Goal: Complete application form

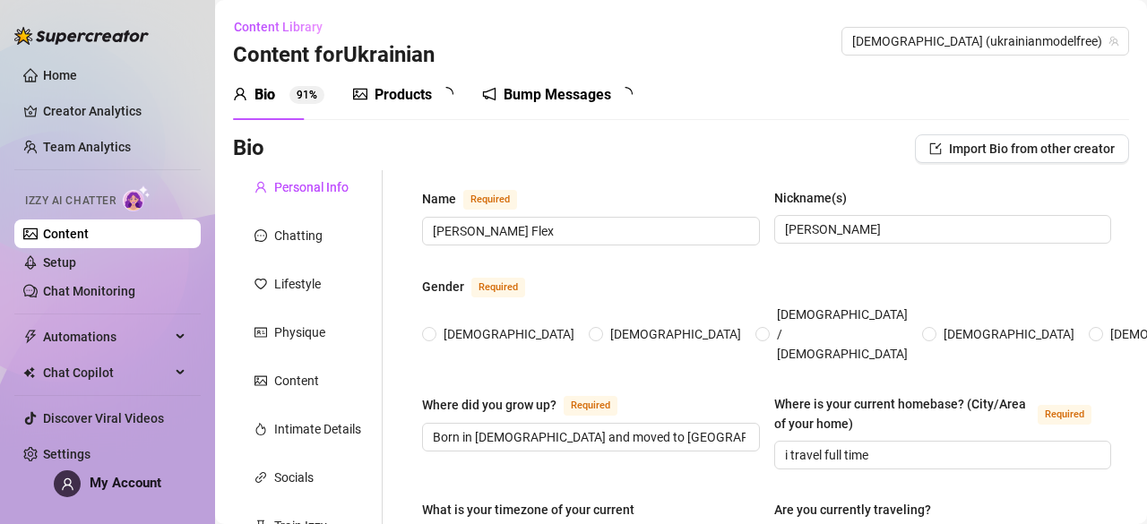
type input "[PERSON_NAME] Flex"
type input "[PERSON_NAME]"
type input "Born in [DEMOGRAPHIC_DATA] and moved to [GEOGRAPHIC_DATA] when i was [DEMOGRAPH…"
type input "i travel full time"
type textarea "I travel full-time, bouncing between an RV and hotels for work. I compete in bi…"
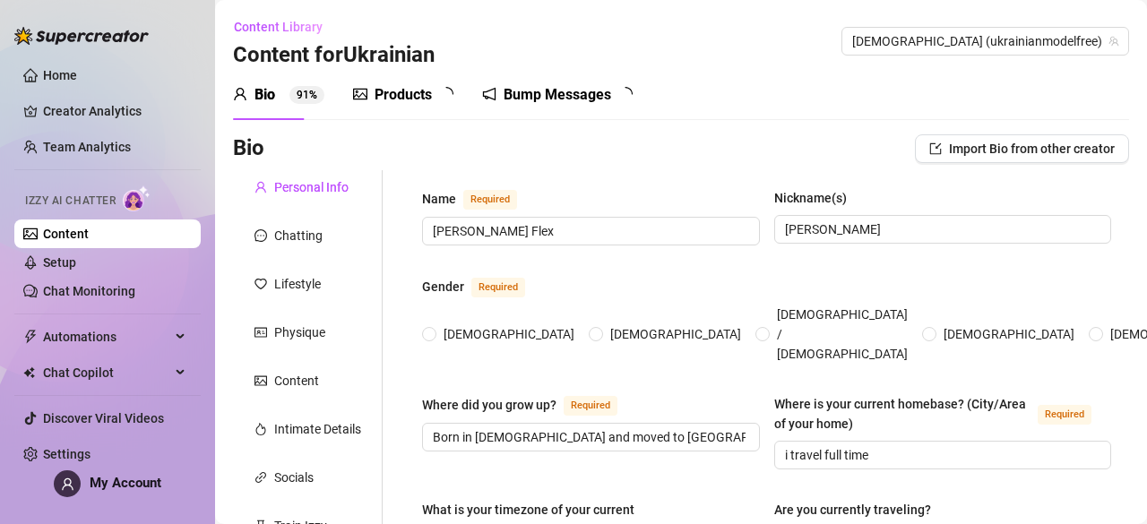
type input "straight"
type input "married"
type input "yes"
type input "no"
type input "content creator and body builder"
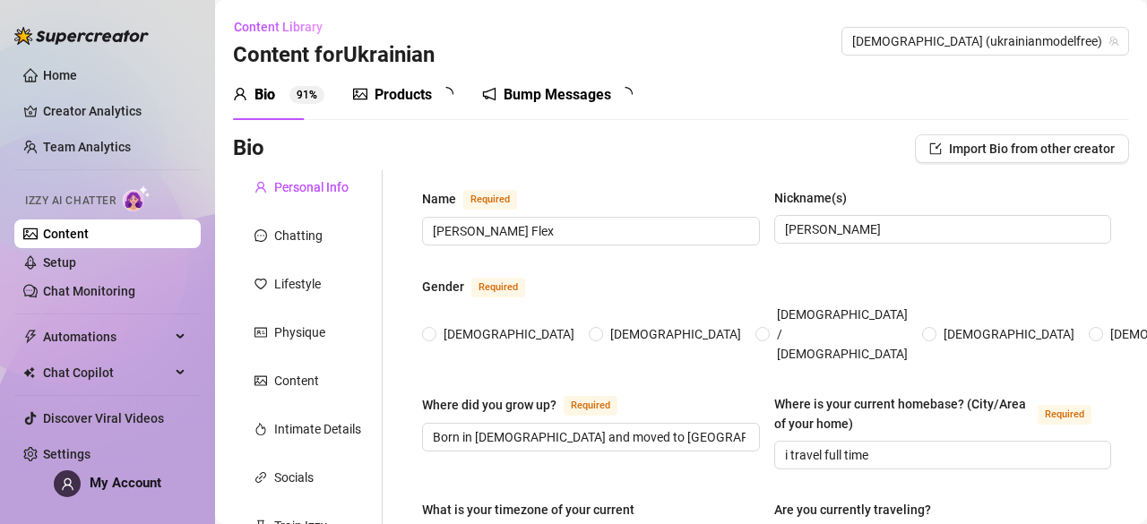
type input "stay at home mom"
type input "high school"
type input "[DEMOGRAPHIC_DATA]"
type input "conservative"
type textarea "I dream of opening my own art studio where I can create, teach, and share how p…"
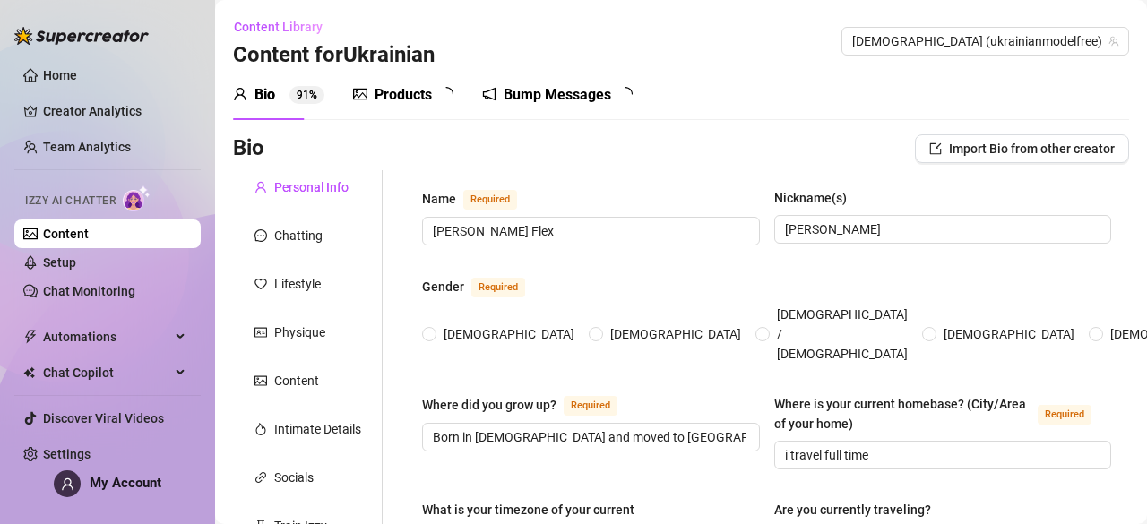
type textarea "I started TikTok just for fun, posting random back-cracking videos — and out of…"
type textarea "After going through a tough bankruptcy, I made the bold choice to sell our fami…"
type textarea "I’m grateful for all the support I receive, as it allows me to explore the worl…"
radio input "true"
type input "[DATE]"
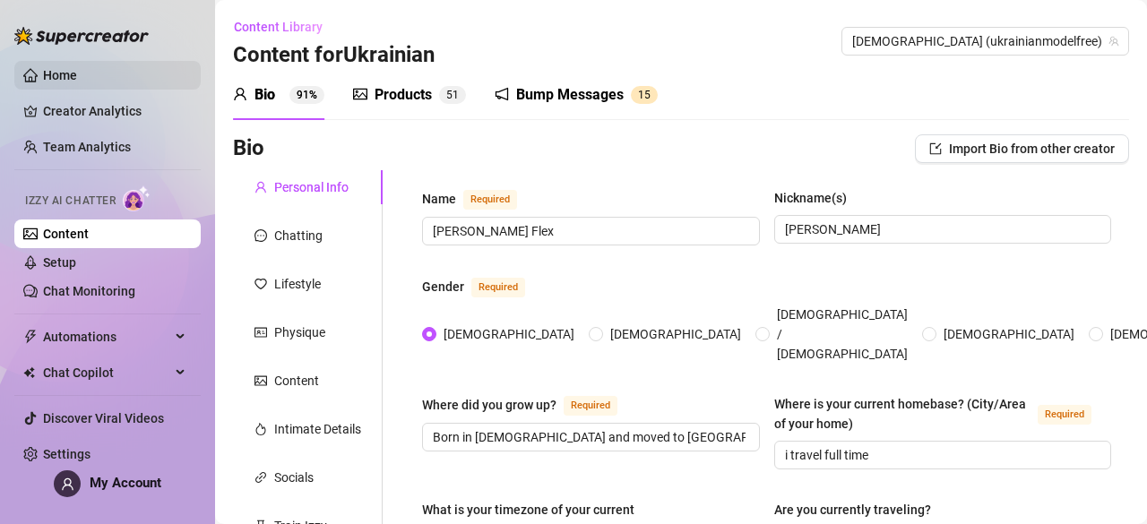
click at [77, 68] on link "Home" at bounding box center [60, 75] width 34 height 14
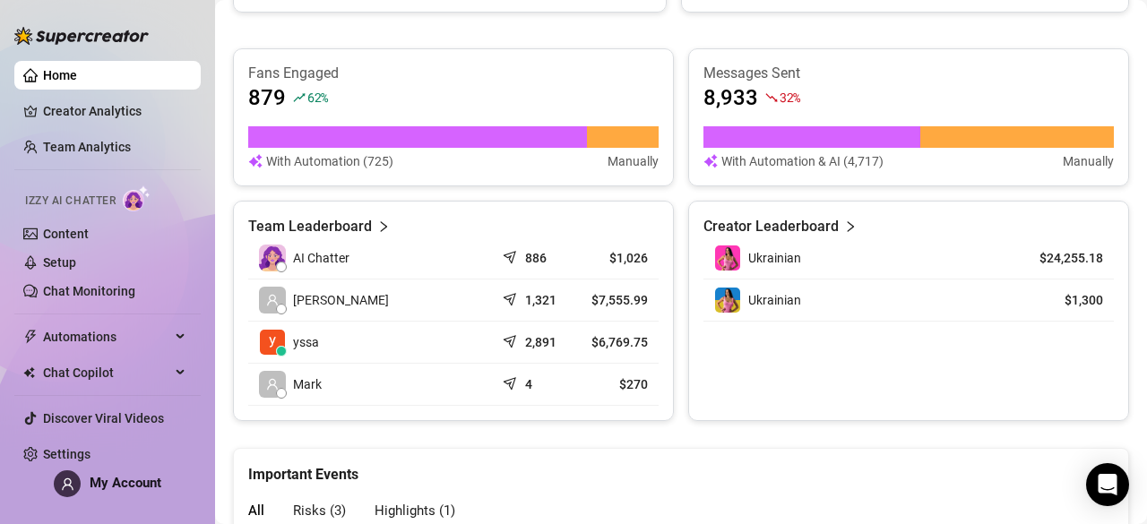
scroll to position [717, 0]
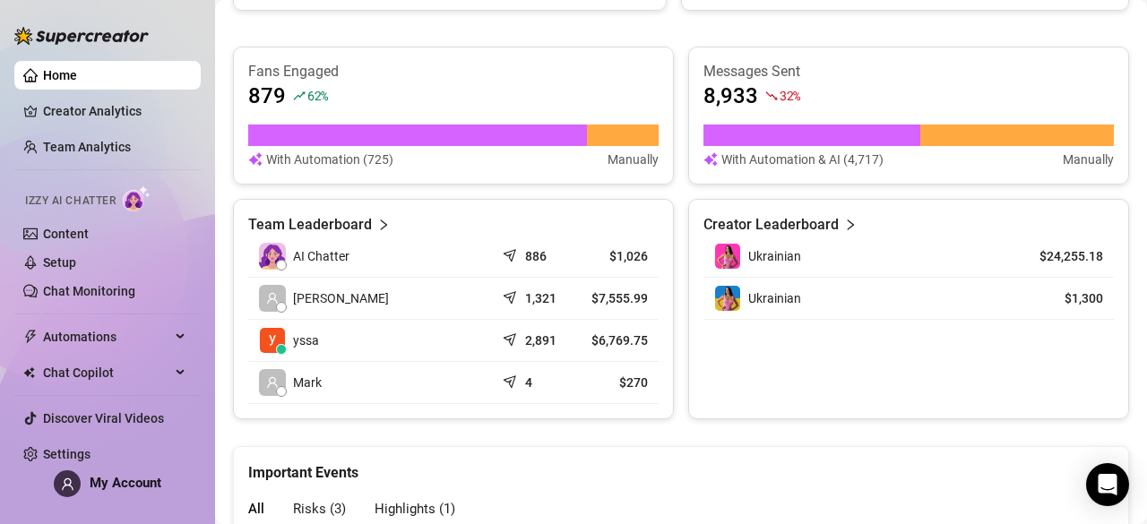
click at [443, 336] on td "yssa" at bounding box center [371, 341] width 246 height 42
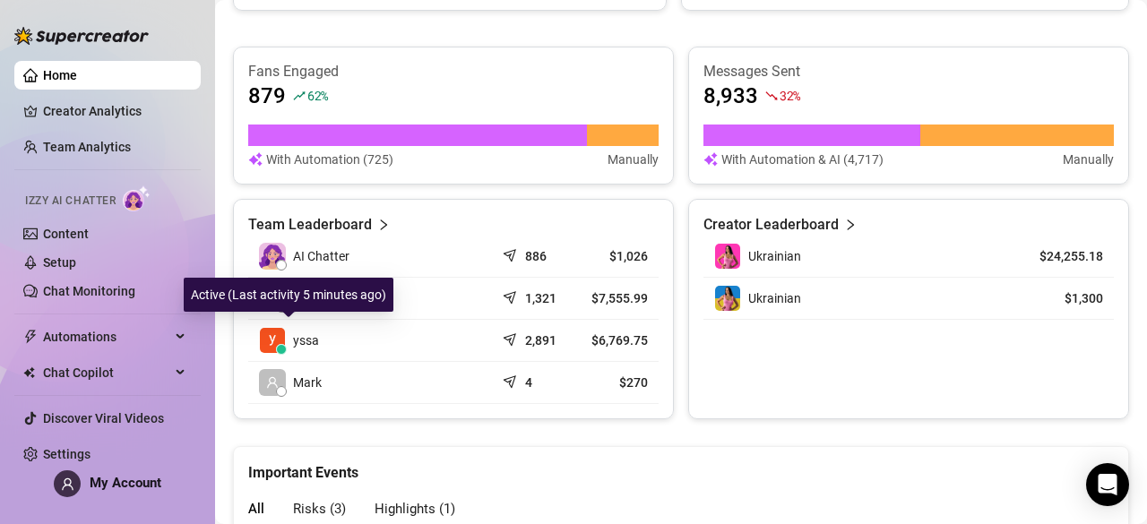
click at [308, 338] on span "yssa" at bounding box center [306, 341] width 26 height 20
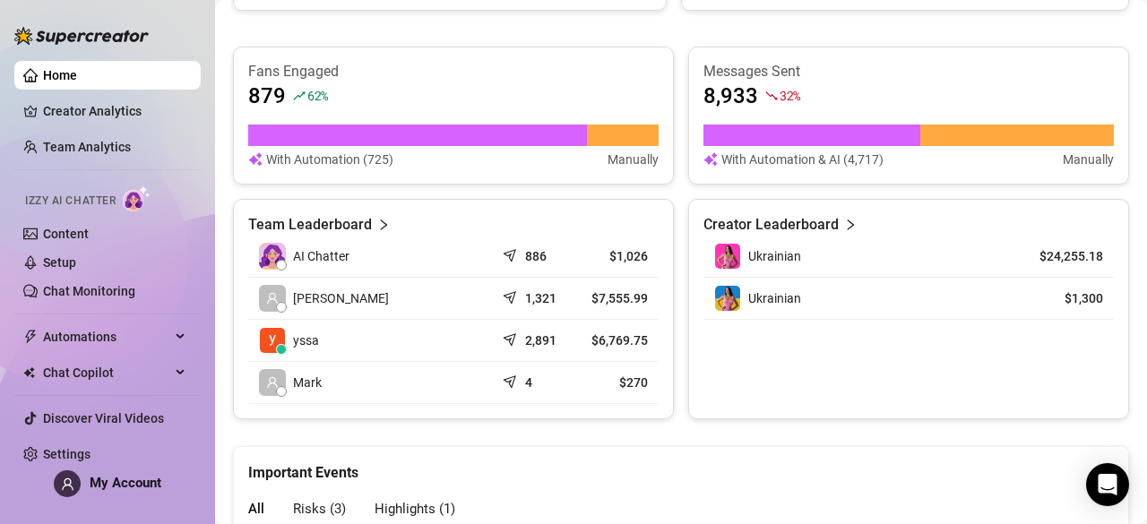
click at [381, 227] on icon "right" at bounding box center [384, 225] width 6 height 11
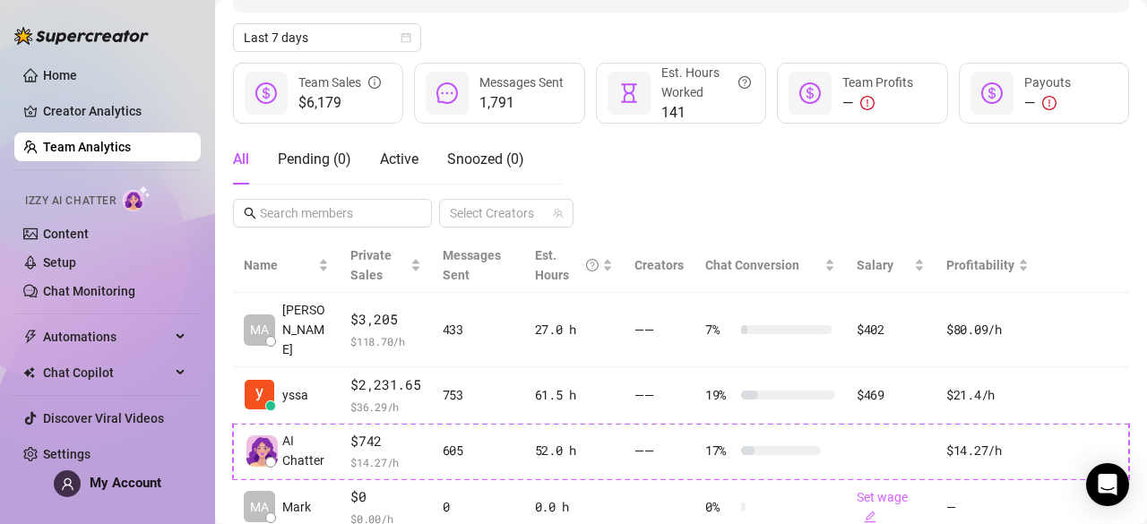
scroll to position [306, 0]
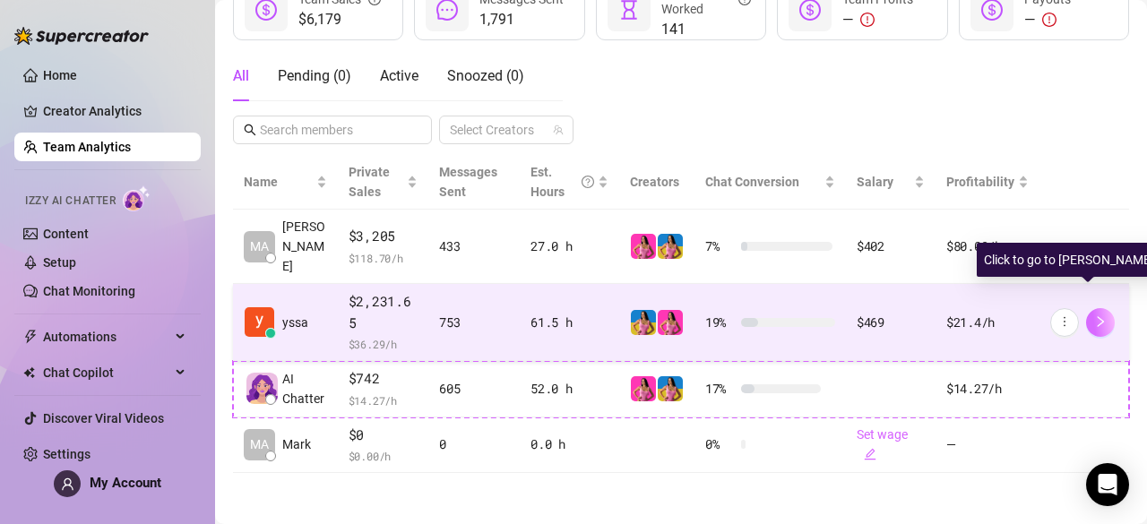
click at [1098, 316] on icon "right" at bounding box center [1101, 321] width 6 height 11
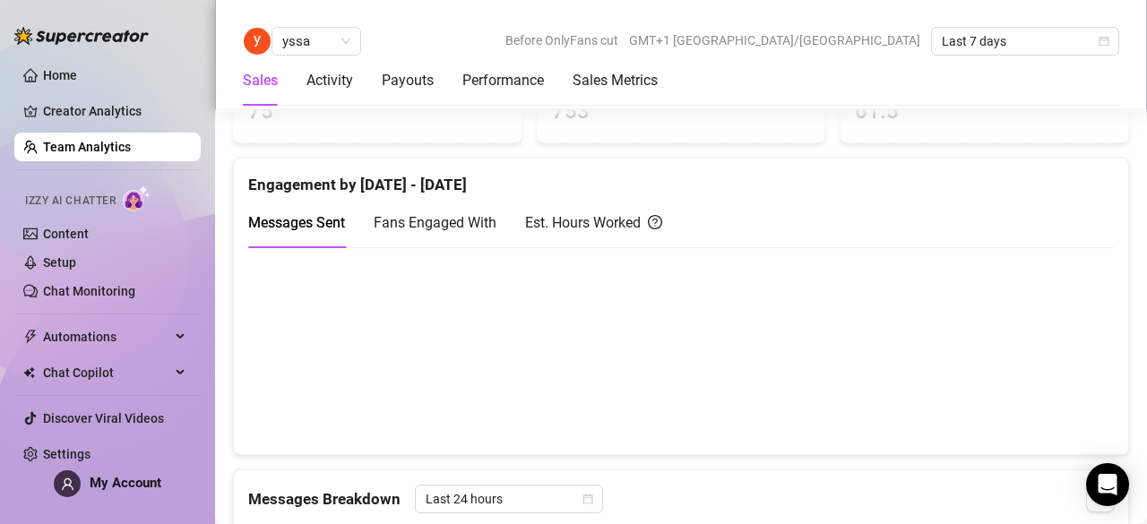
scroll to position [807, 0]
click at [448, 212] on div "Fans Engaged With" at bounding box center [435, 223] width 123 height 22
click at [520, 351] on canvas at bounding box center [674, 351] width 852 height 179
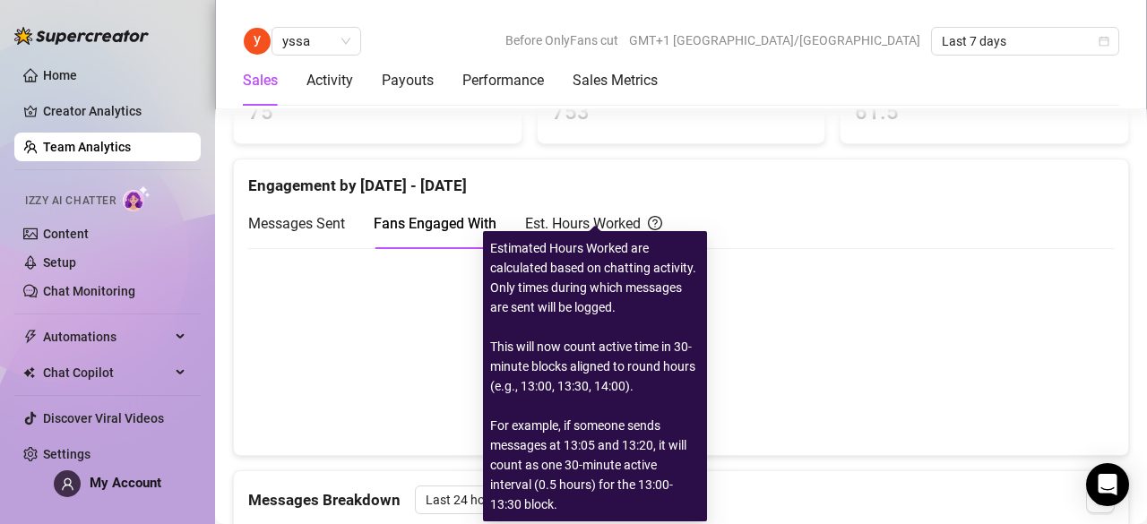
click at [556, 229] on div "Est. Hours Worked" at bounding box center [593, 223] width 137 height 22
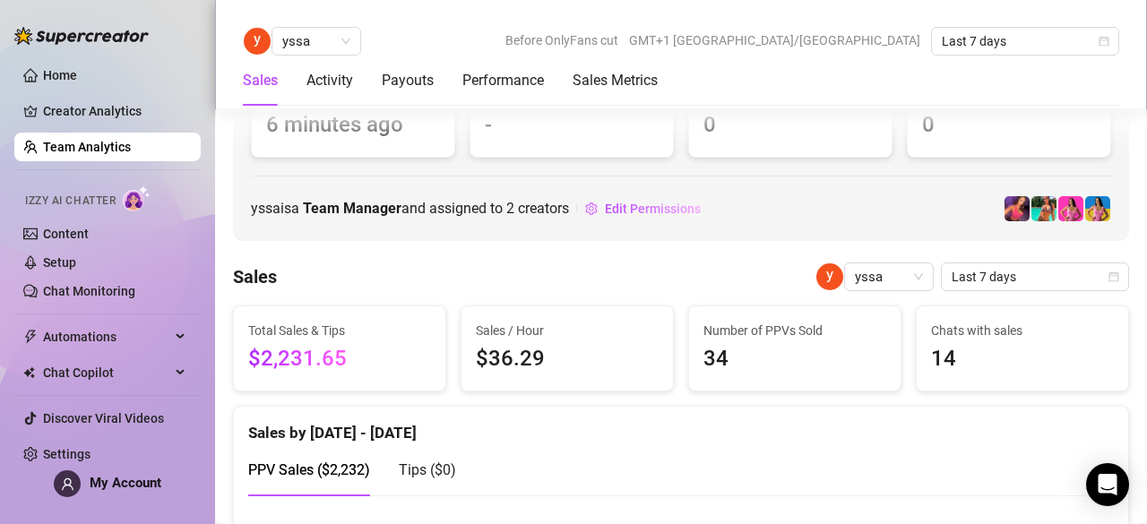
scroll to position [0, 0]
